Goal: Communication & Community: Answer question/provide support

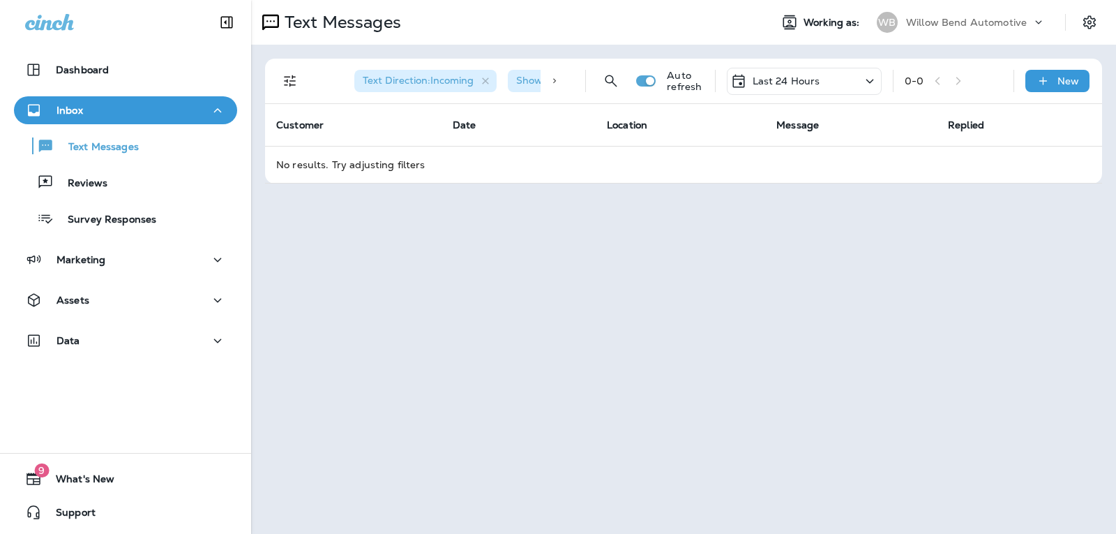
click at [807, 77] on p "Last 24 Hours" at bounding box center [787, 80] width 68 height 11
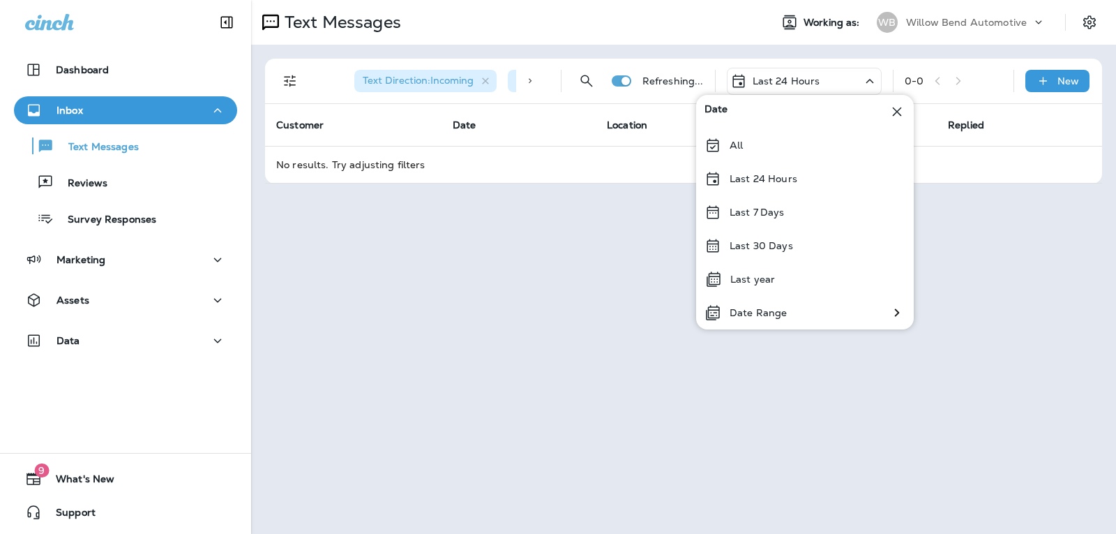
click at [769, 207] on div "Last 7 Days" at bounding box center [805, 211] width 218 height 33
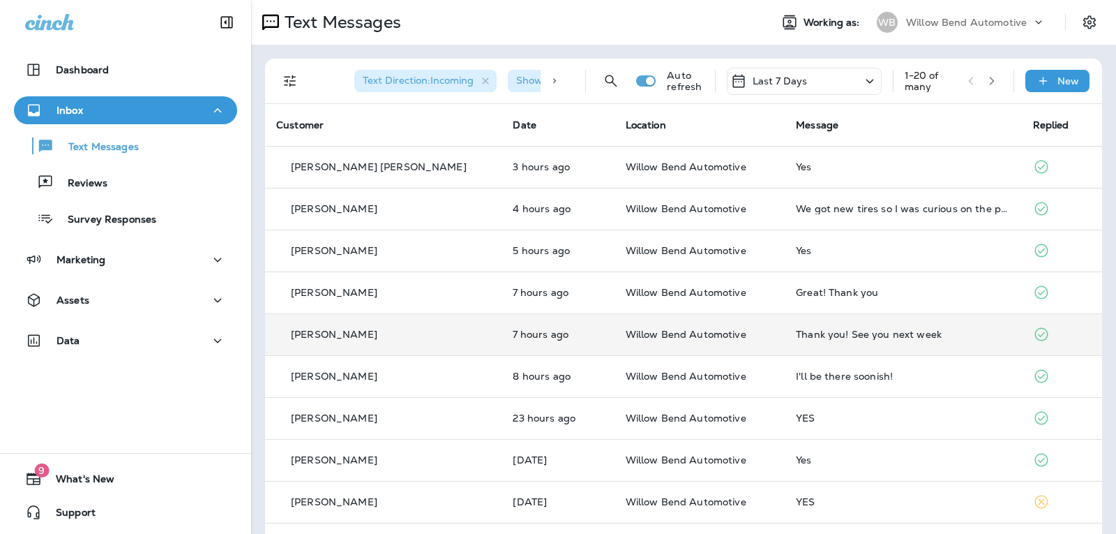
click at [830, 337] on div "Thank you! See you next week" at bounding box center [903, 334] width 214 height 11
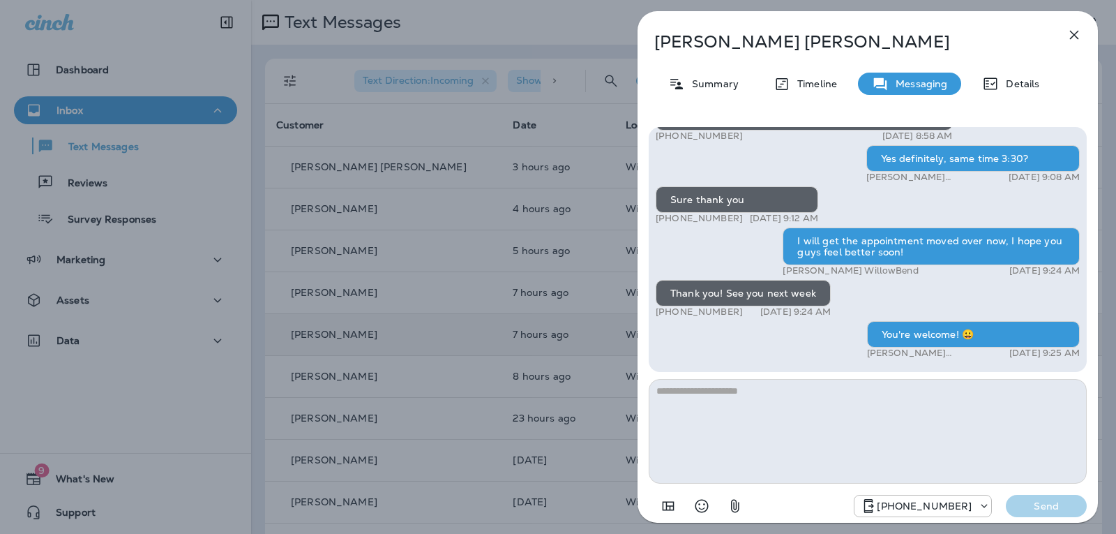
click at [684, 423] on textarea at bounding box center [868, 431] width 438 height 105
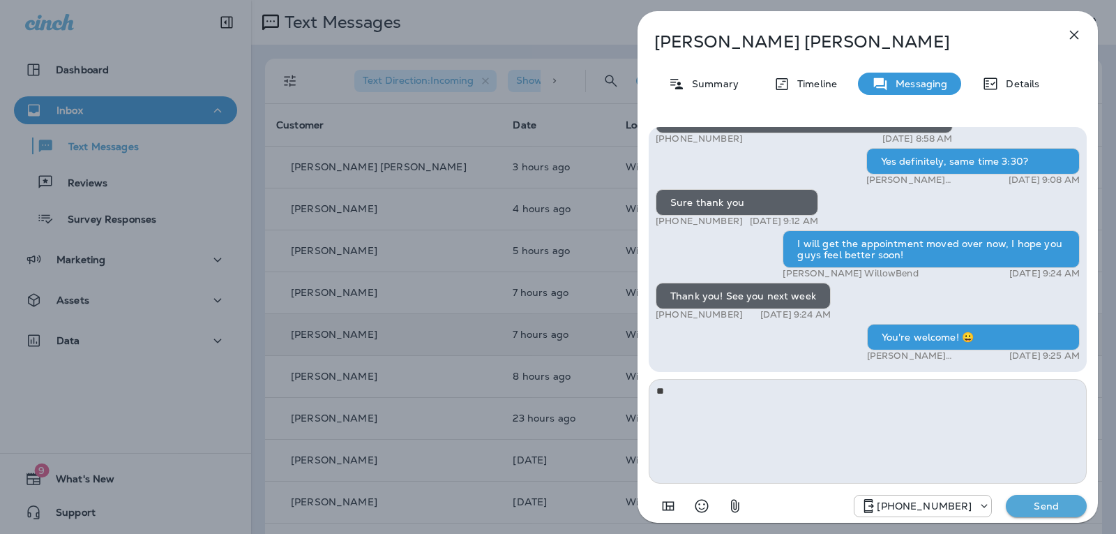
type textarea "*"
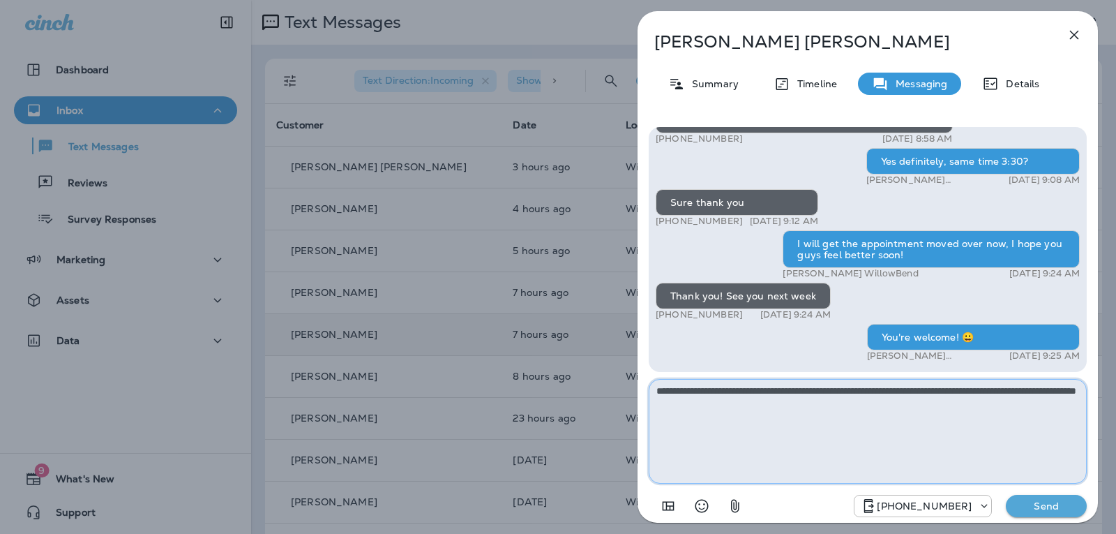
type textarea "**********"
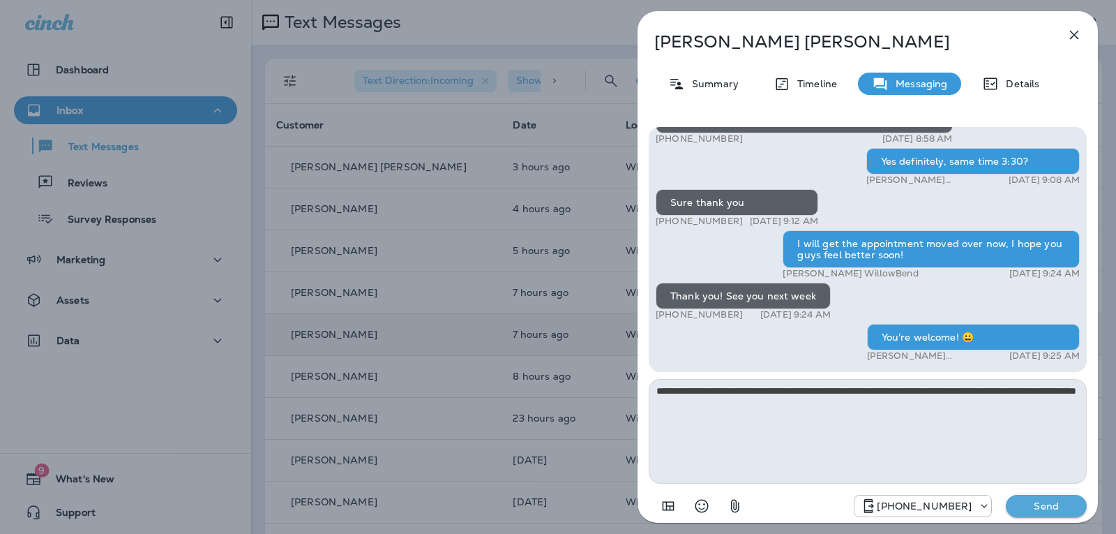
click at [1044, 511] on p "Send" at bounding box center [1046, 505] width 59 height 13
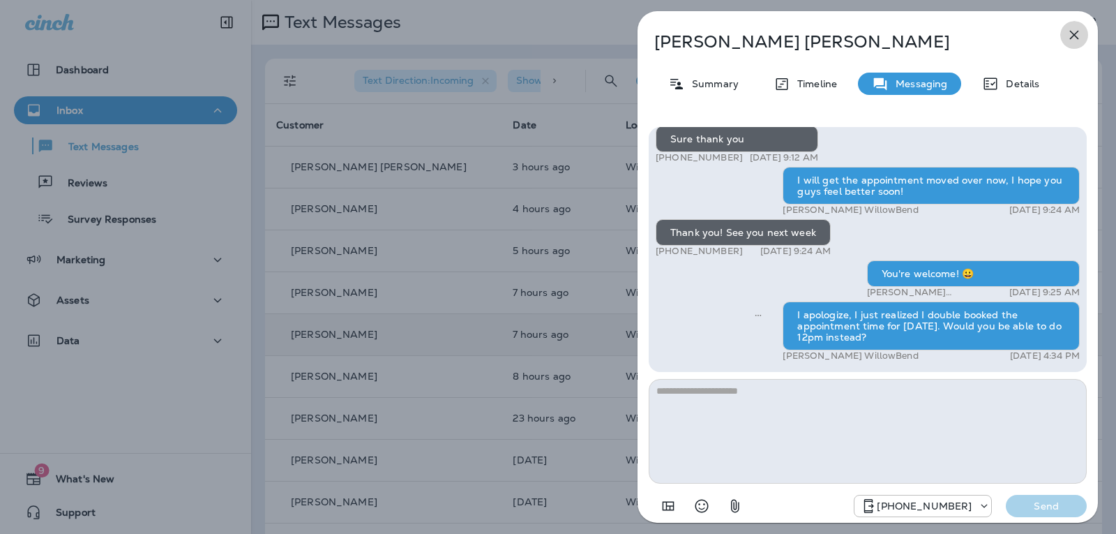
click at [1076, 39] on icon "button" at bounding box center [1074, 35] width 17 height 17
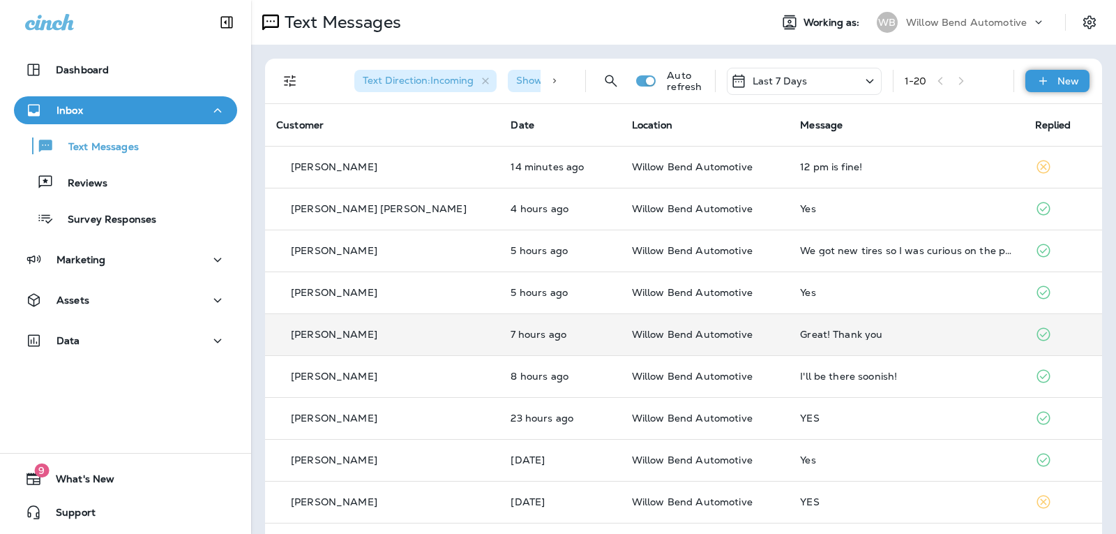
click at [1044, 80] on div "New" at bounding box center [1057, 81] width 64 height 22
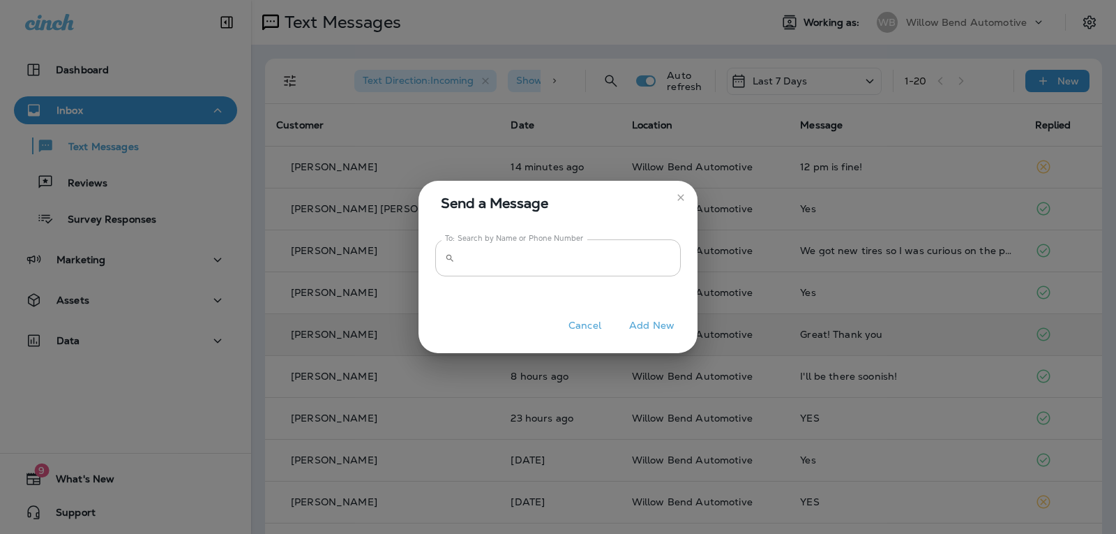
click at [531, 266] on input "To: Search by Name or Phone Number" at bounding box center [570, 257] width 220 height 37
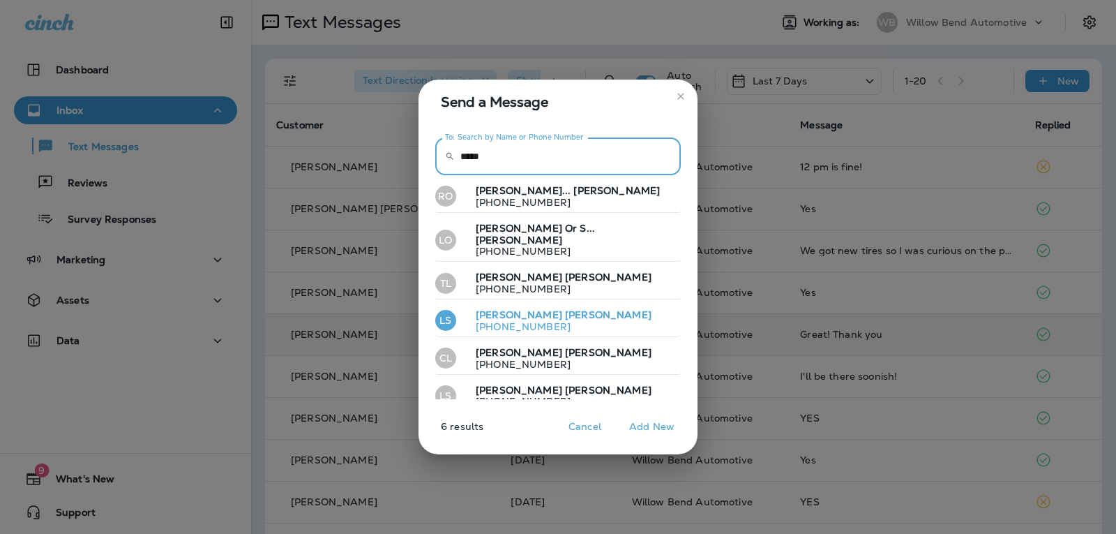
type input "*****"
click at [565, 308] on span "[PERSON_NAME]" at bounding box center [608, 314] width 87 height 13
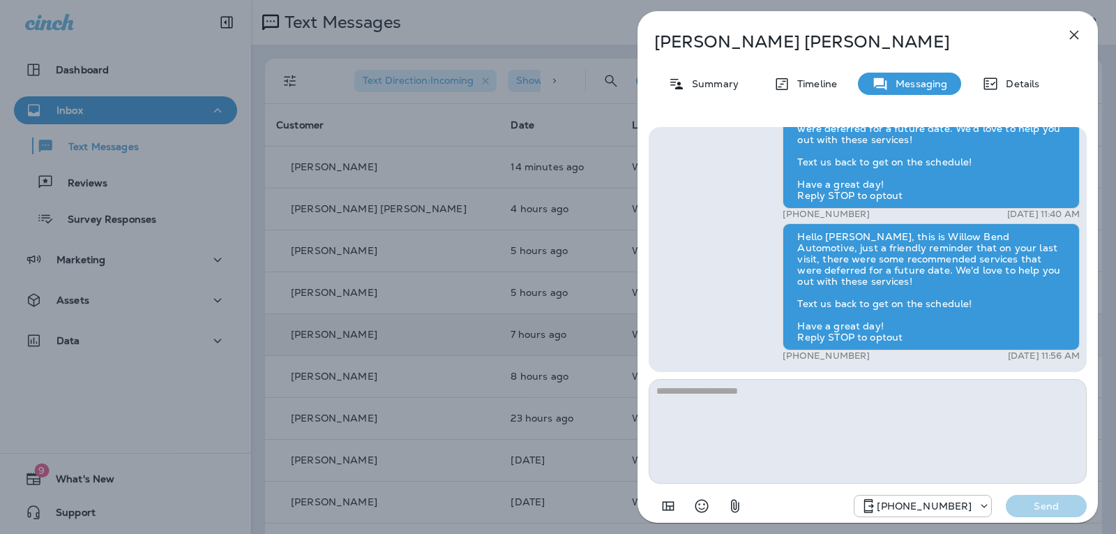
click at [1073, 28] on icon "button" at bounding box center [1074, 35] width 17 height 17
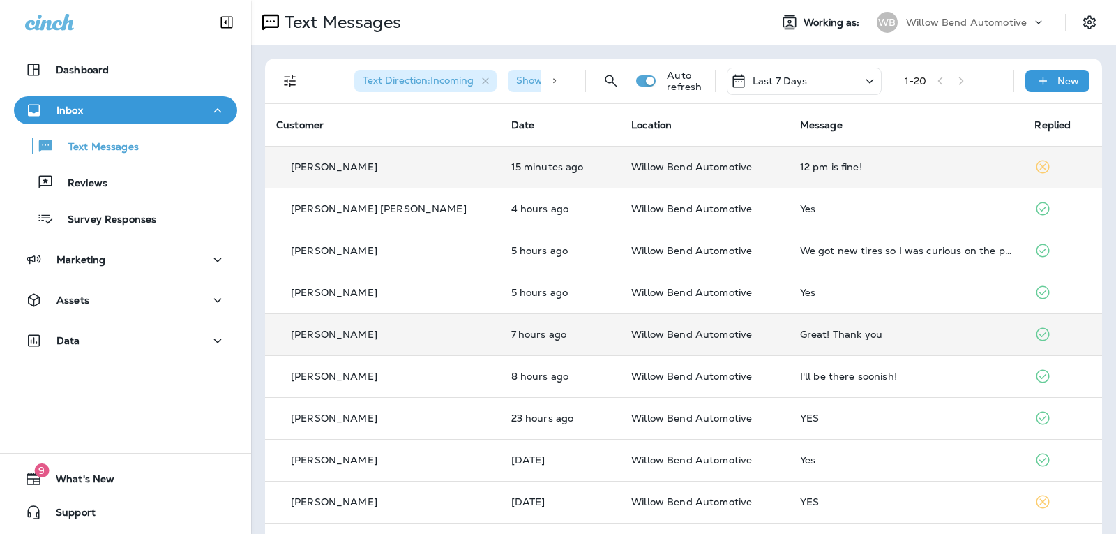
click at [848, 167] on div "12 pm is fine!" at bounding box center [906, 166] width 213 height 11
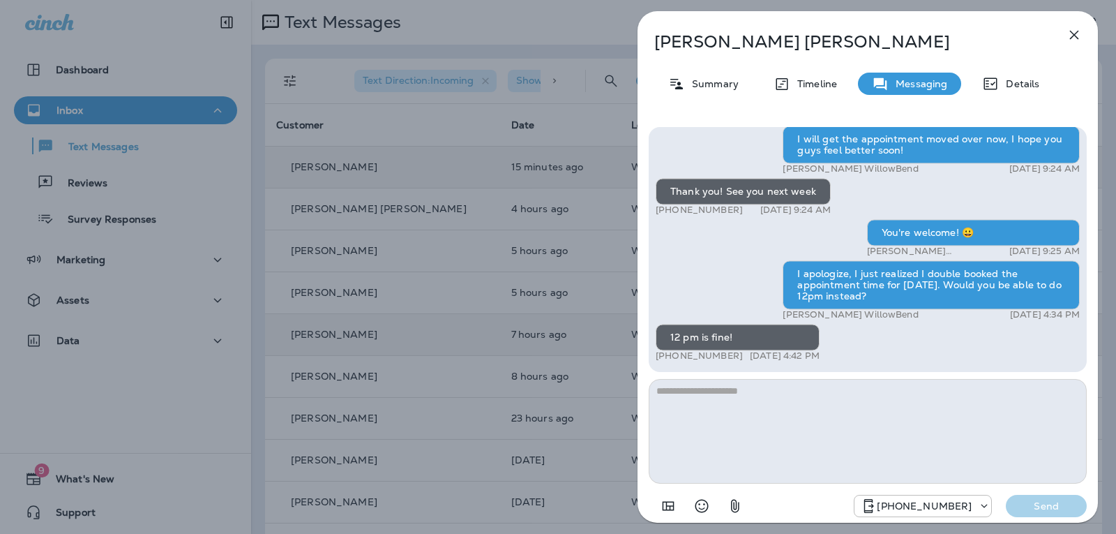
click at [728, 413] on textarea at bounding box center [868, 431] width 438 height 105
type textarea "*"
type textarea "**********"
click at [1032, 504] on p "Send" at bounding box center [1046, 505] width 59 height 13
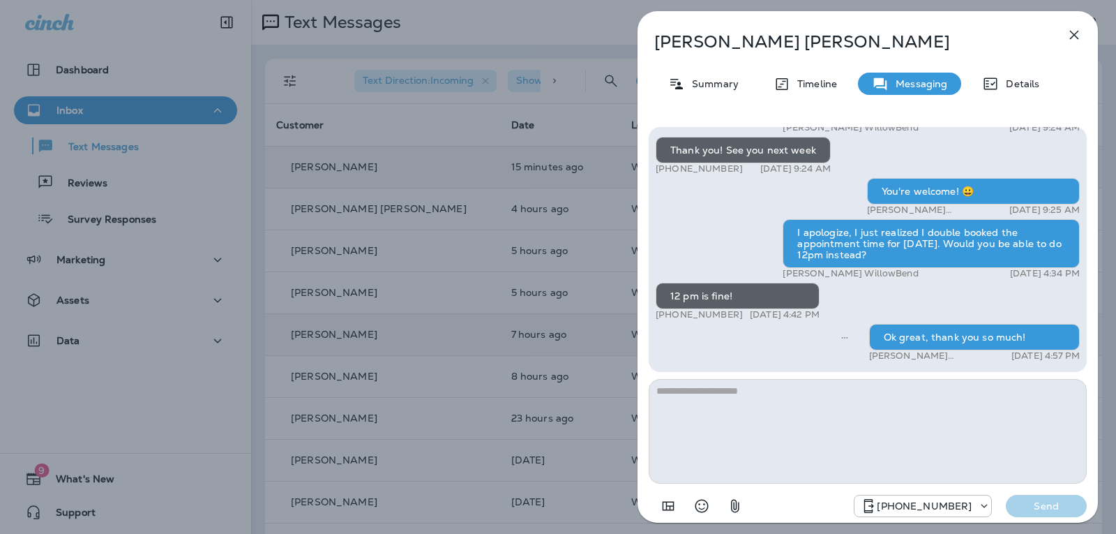
click at [1072, 39] on icon "button" at bounding box center [1074, 35] width 17 height 17
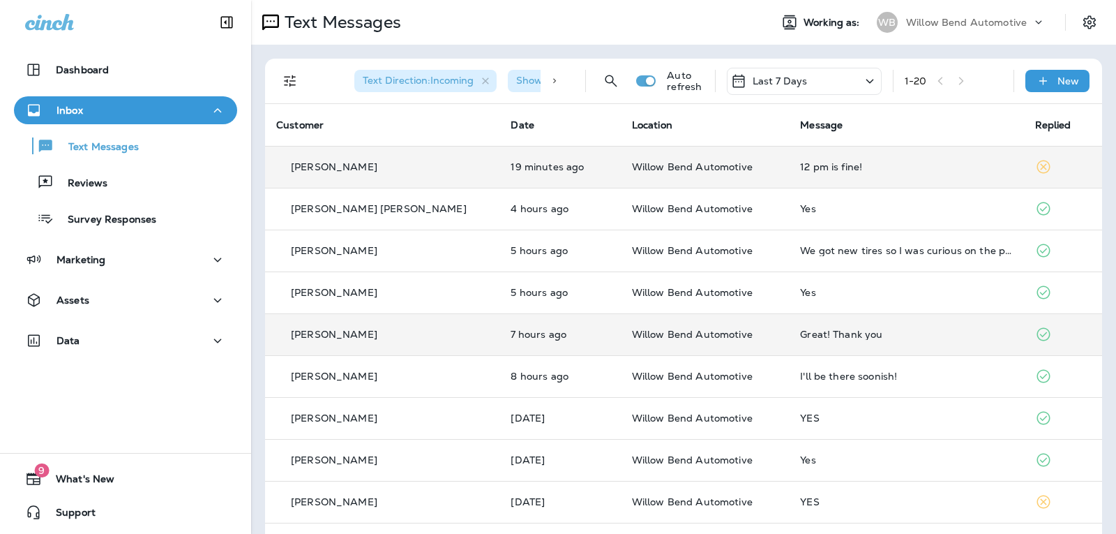
click at [788, 76] on p "Last 7 Days" at bounding box center [780, 80] width 55 height 11
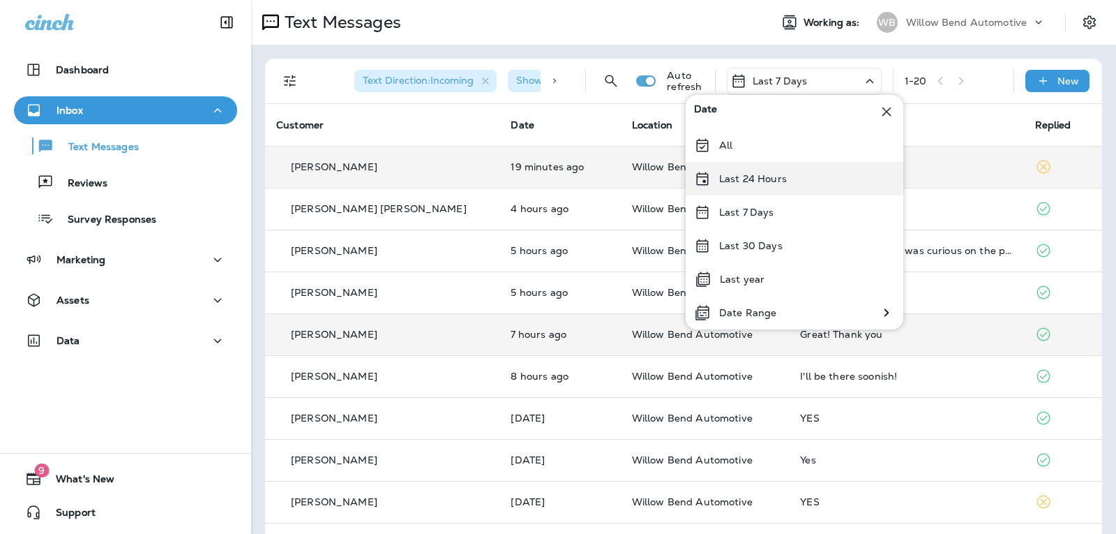
click at [756, 170] on div "Last 24 Hours" at bounding box center [795, 178] width 218 height 33
